Goal: Find specific page/section: Find specific page/section

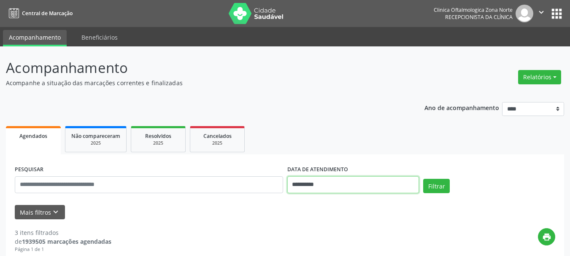
click at [324, 182] on input "**********" at bounding box center [353, 184] width 132 height 17
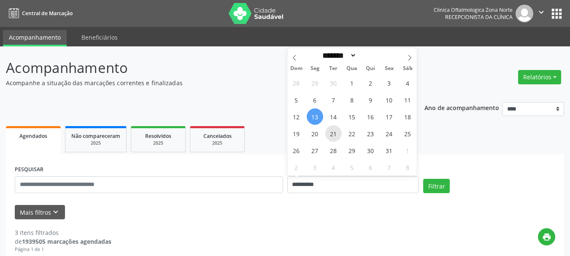
click at [332, 139] on span "21" at bounding box center [333, 133] width 16 height 16
type input "**********"
click at [332, 139] on span "21" at bounding box center [333, 133] width 16 height 16
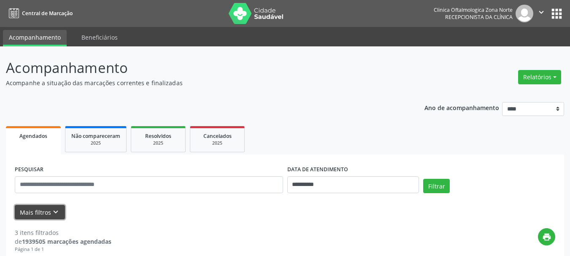
click at [51, 216] on icon "keyboard_arrow_down" at bounding box center [55, 211] width 9 height 9
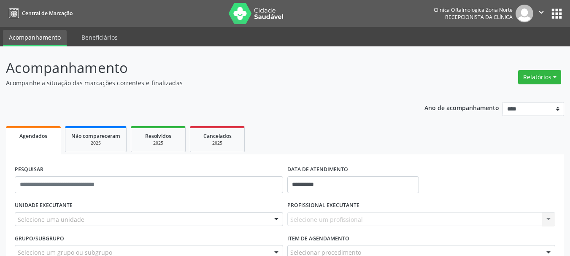
click at [89, 215] on div "Selecione uma unidade" at bounding box center [149, 219] width 268 height 14
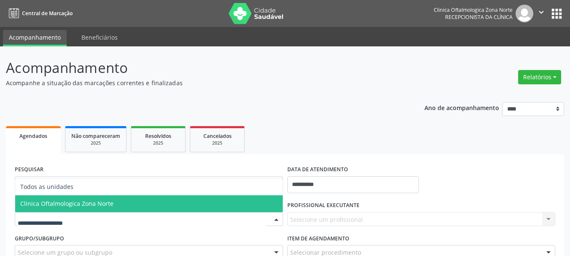
click at [91, 204] on span "Clinica Oftalmologica Zona Norte" at bounding box center [66, 203] width 93 height 8
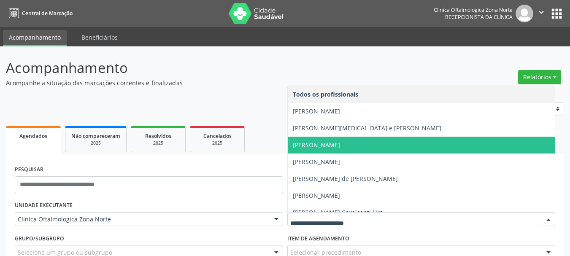
scroll to position [43, 0]
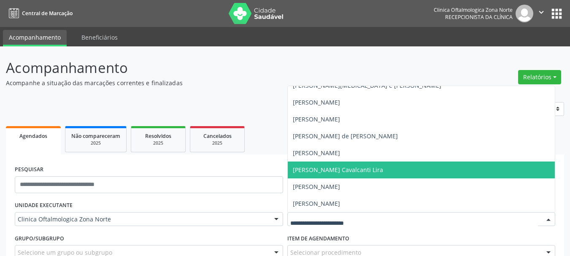
click at [320, 172] on span "[PERSON_NAME] Cavalcanti Lira" at bounding box center [338, 170] width 90 height 8
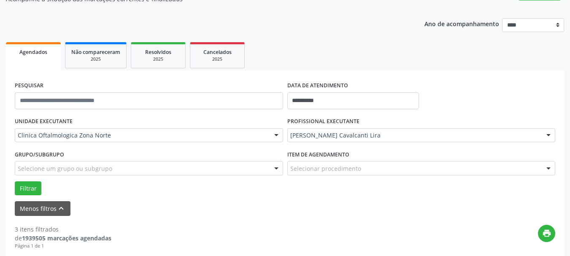
scroll to position [84, 0]
click at [33, 188] on button "Filtrar" at bounding box center [28, 188] width 27 height 14
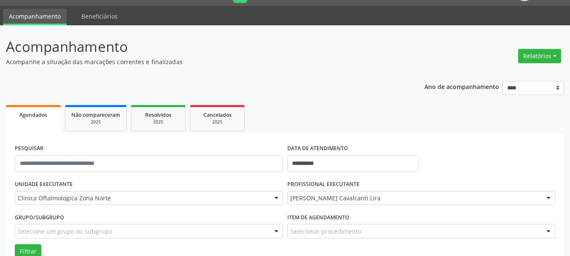
scroll to position [0, 0]
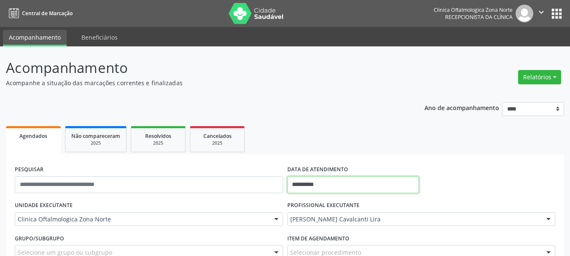
click at [319, 178] on input "**********" at bounding box center [353, 184] width 132 height 17
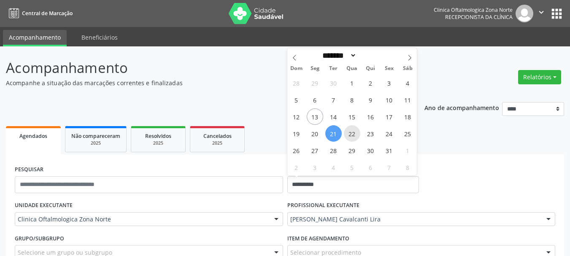
click at [350, 130] on span "22" at bounding box center [352, 133] width 16 height 16
type input "**********"
click at [350, 130] on span "22" at bounding box center [352, 133] width 16 height 16
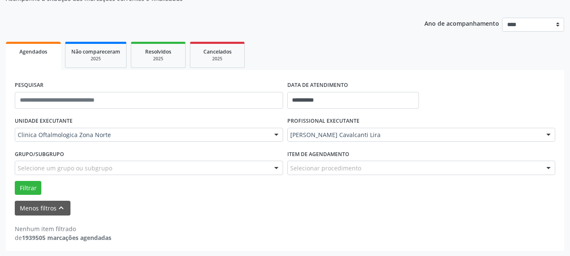
scroll to position [85, 0]
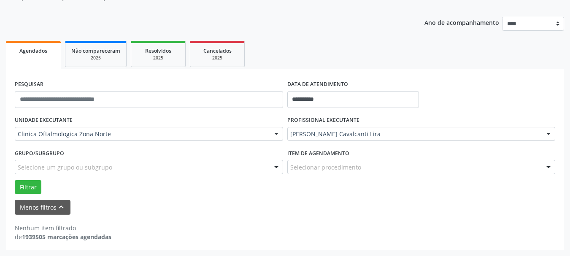
click at [285, 139] on div "UNIDADE EXECUTANTE Clinica Oftalmologica Zona Norte Todos as unidades Clinica O…" at bounding box center [285, 154] width 544 height 80
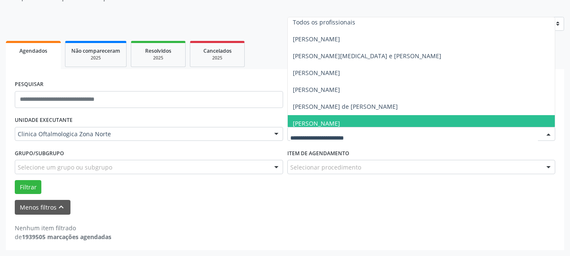
scroll to position [0, 0]
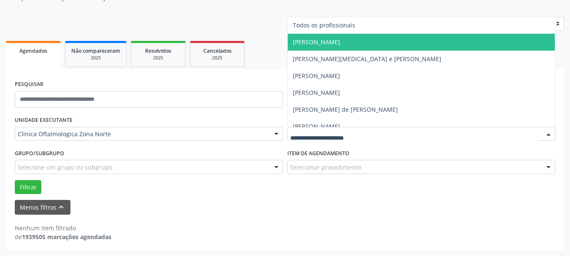
click at [295, 43] on span "[PERSON_NAME]" at bounding box center [316, 42] width 47 height 8
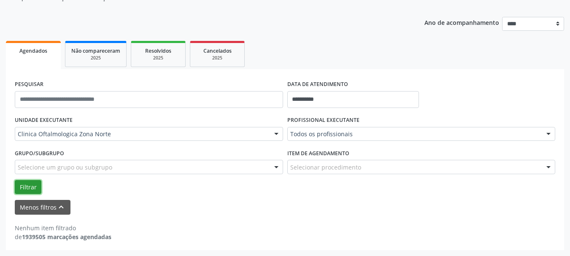
click at [25, 180] on button "Filtrar" at bounding box center [28, 187] width 27 height 14
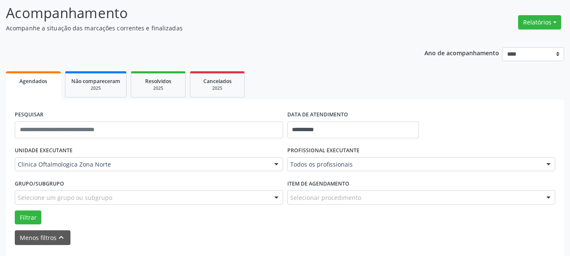
scroll to position [43, 0]
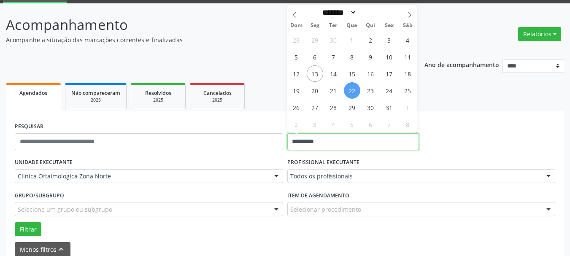
click at [313, 139] on input "**********" at bounding box center [353, 141] width 132 height 17
click at [333, 108] on span "28" at bounding box center [333, 107] width 16 height 16
type input "**********"
click at [333, 108] on span "28" at bounding box center [333, 107] width 16 height 16
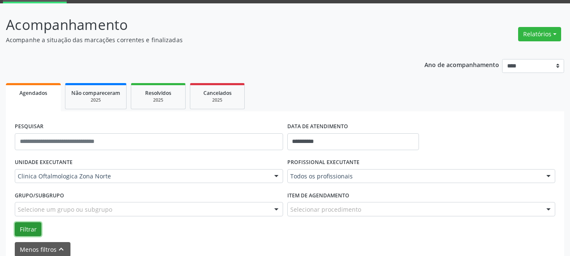
click at [32, 225] on button "Filtrar" at bounding box center [28, 229] width 27 height 14
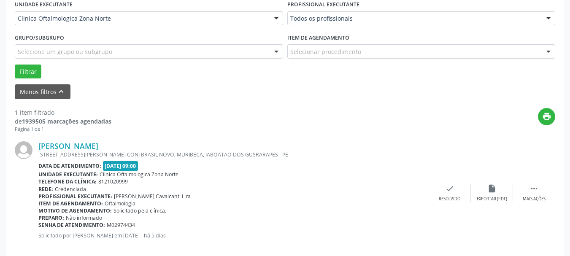
scroll to position [171, 0]
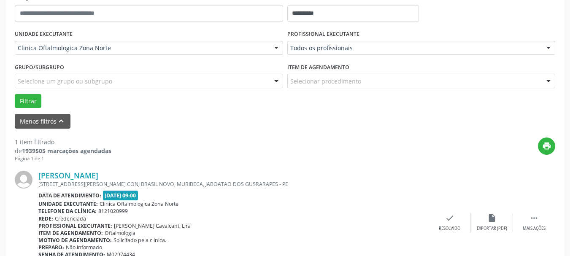
click at [315, 40] on div "PROFISSIONAL EXECUTANTE Todos os profissionais Todos os profissionais [PERSON_N…" at bounding box center [421, 44] width 272 height 33
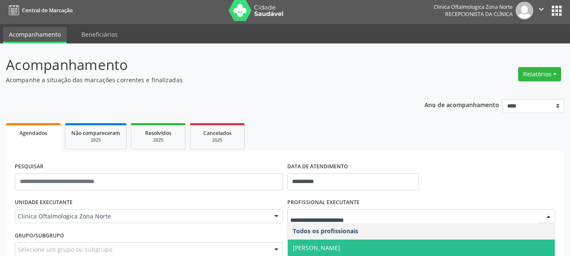
scroll to position [0, 0]
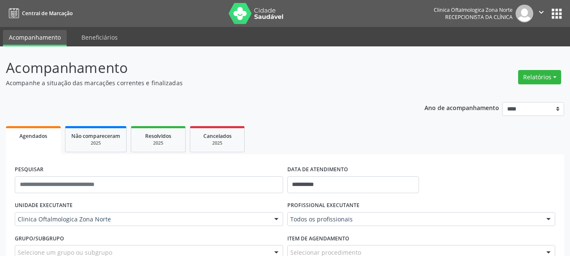
click at [527, 19] on img at bounding box center [524, 14] width 18 height 18
click at [538, 12] on icon "" at bounding box center [540, 12] width 9 height 9
click at [503, 44] on ul "Configurações Sair" at bounding box center [519, 42] width 59 height 37
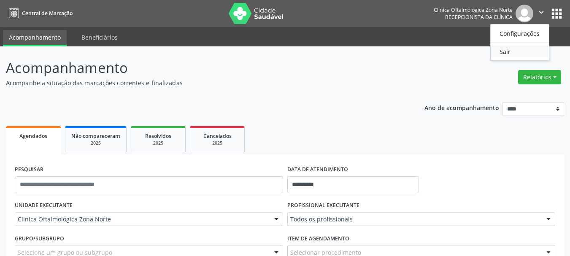
click at [503, 49] on link "Sair" at bounding box center [519, 52] width 58 height 12
